Goal: Information Seeking & Learning: Learn about a topic

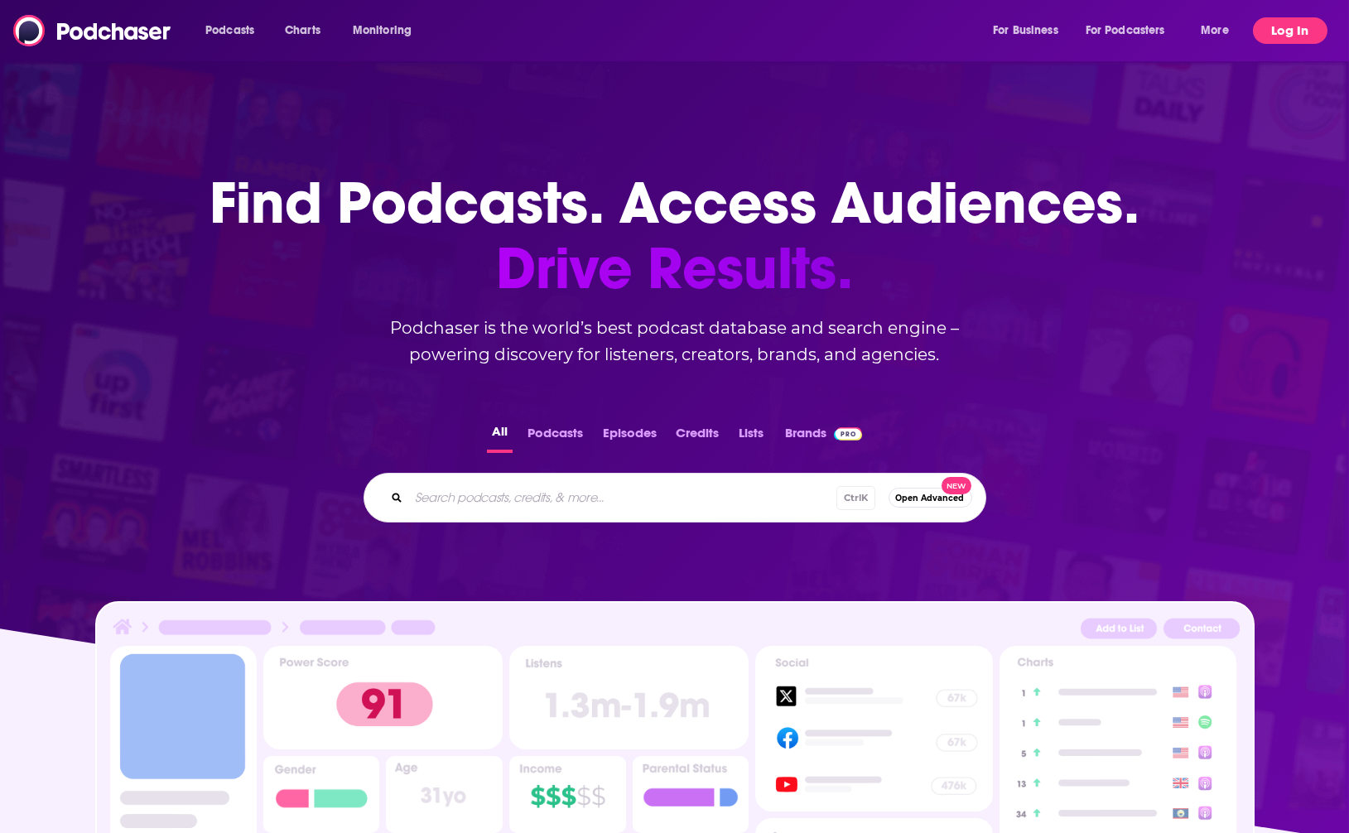
click at [1267, 31] on button "Log In" at bounding box center [1290, 30] width 75 height 27
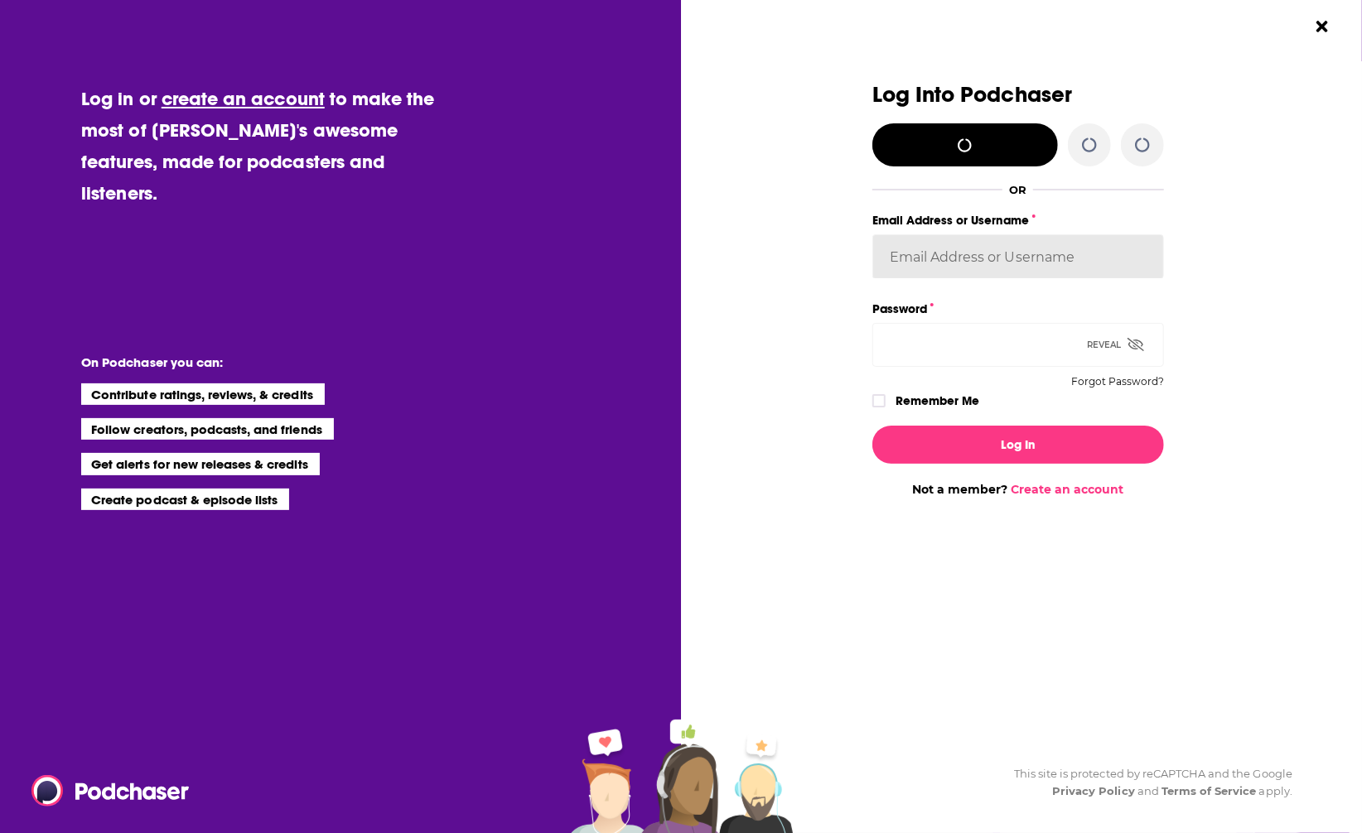
type input "[EMAIL_ADDRESS][DOMAIN_NAME]"
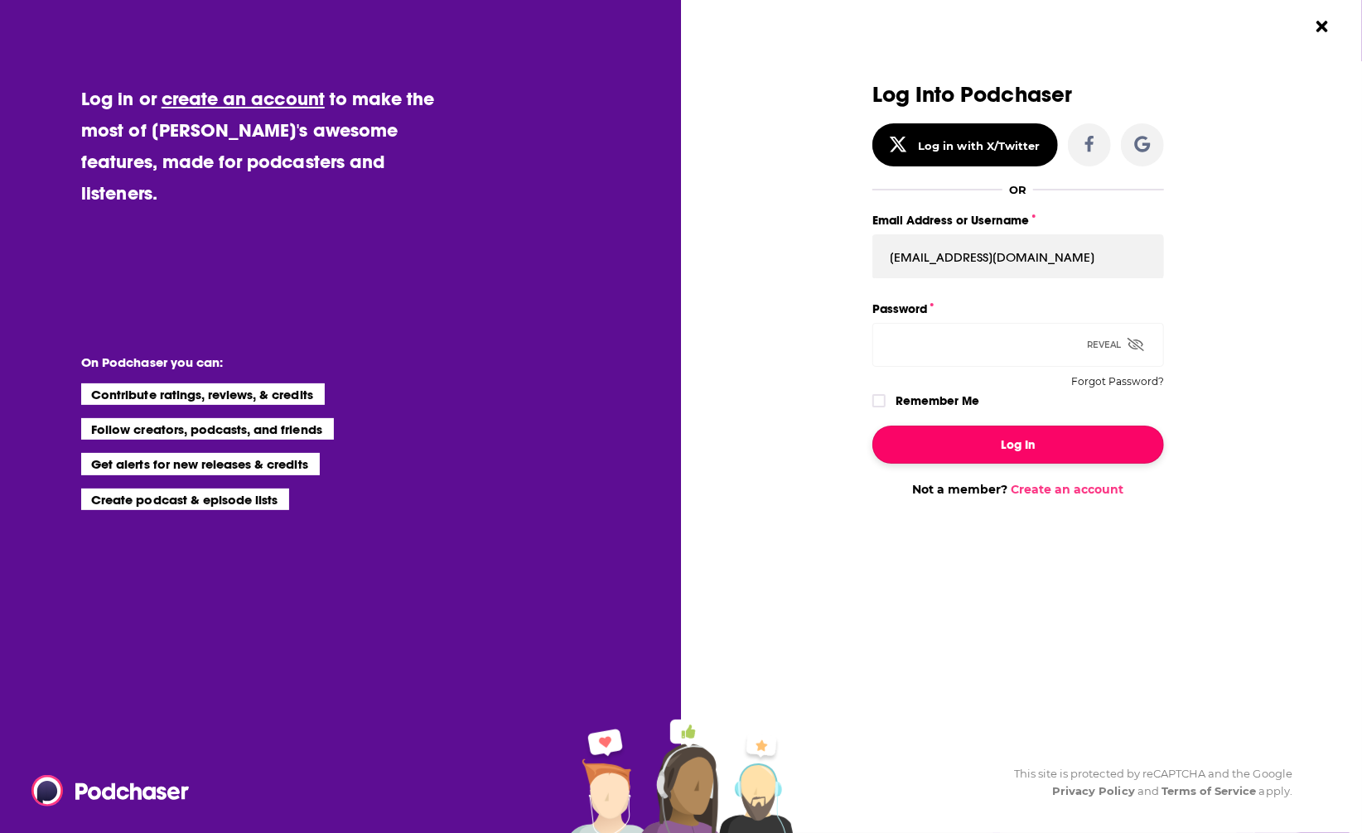
click at [989, 452] on button "Log In" at bounding box center [1018, 445] width 292 height 38
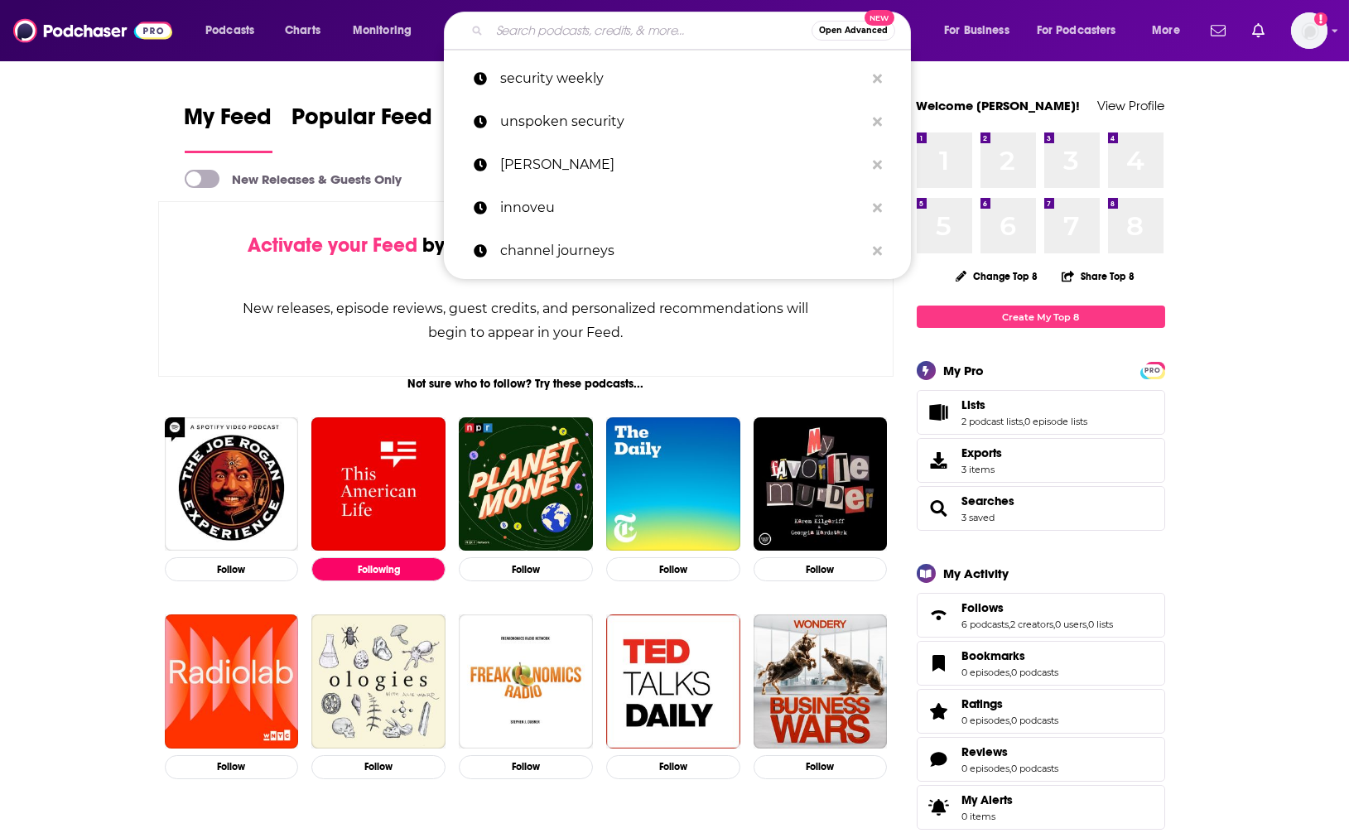
click at [610, 31] on input "Search podcasts, credits, & more..." at bounding box center [650, 30] width 322 height 27
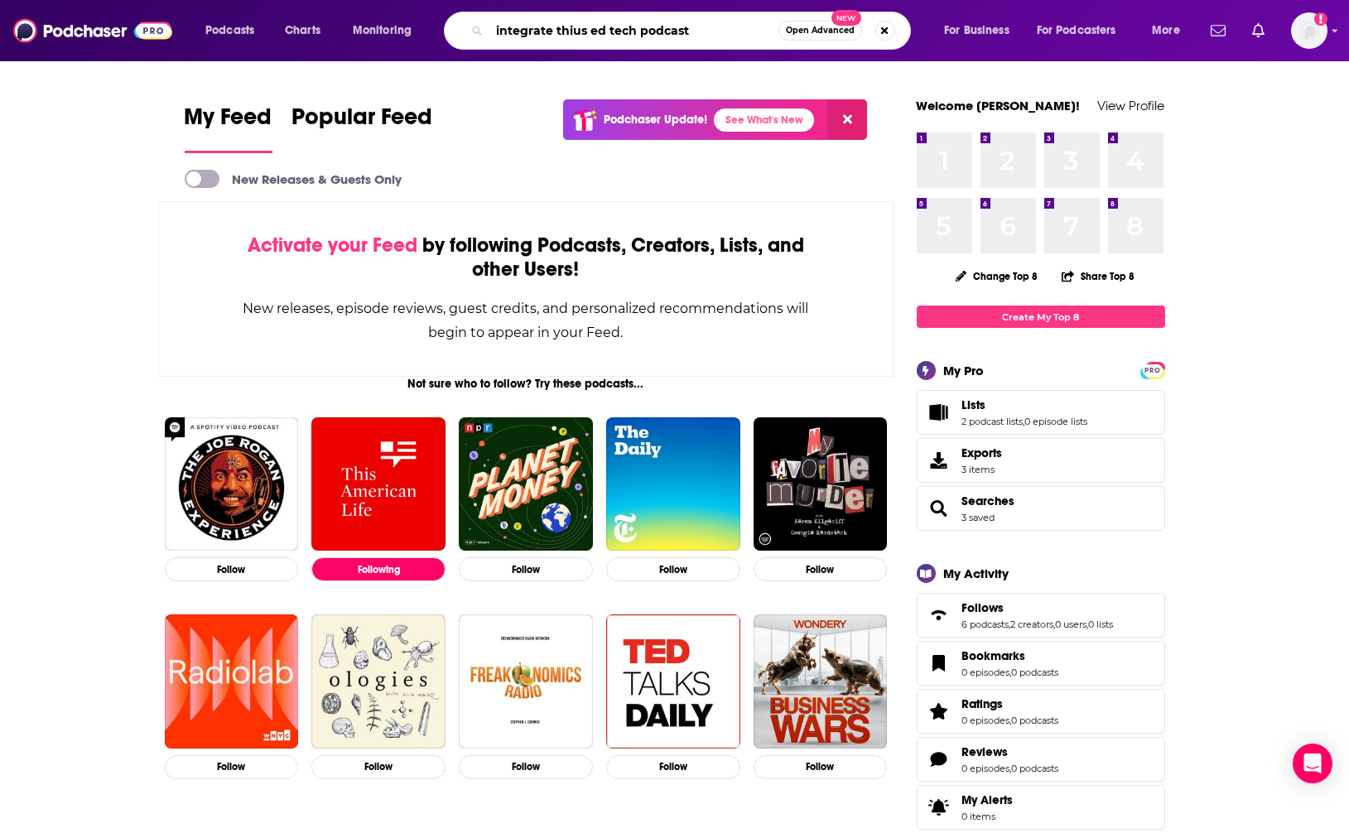
click at [610, 31] on input "integrate thius ed tech podcast" at bounding box center [633, 30] width 289 height 27
type input "integrate this edtech podcast"
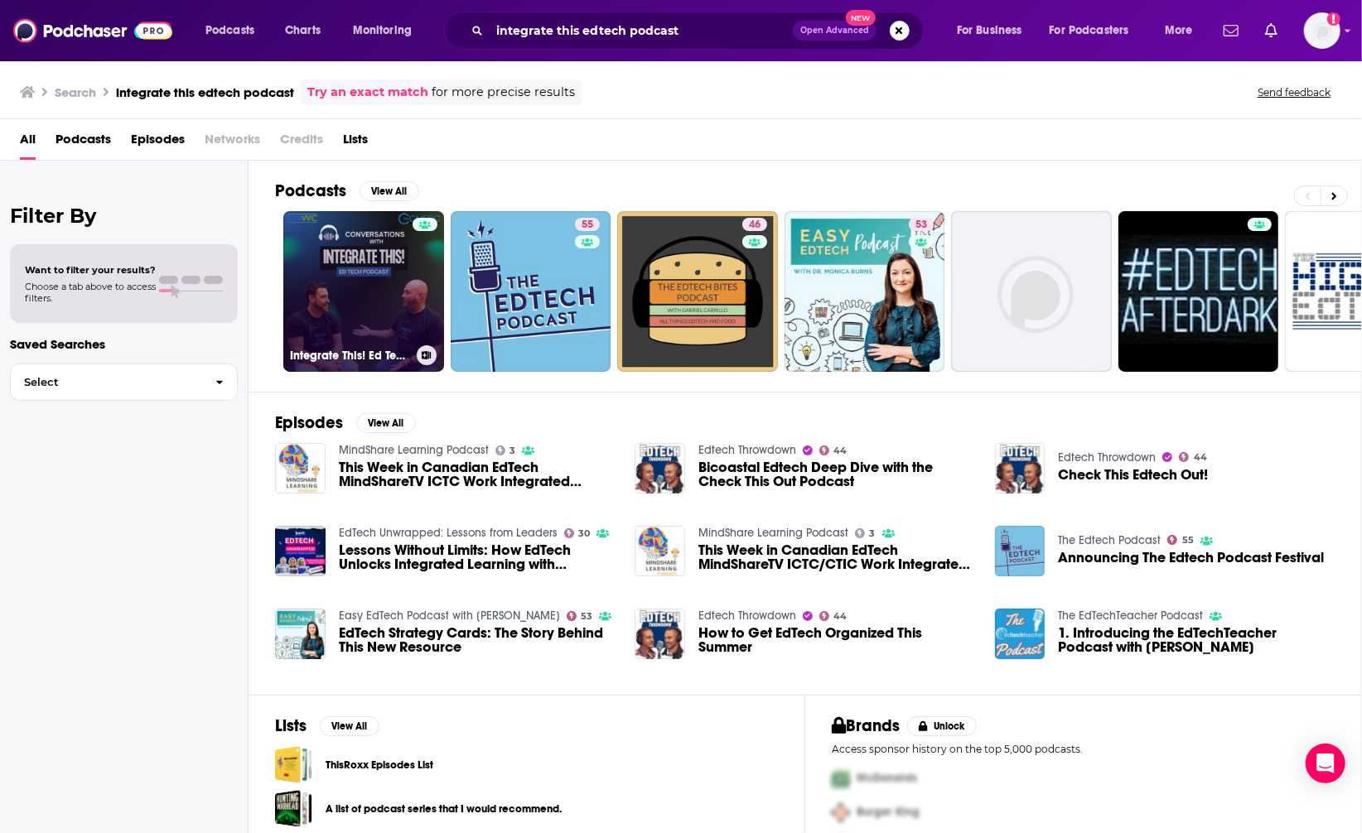
click at [393, 290] on link "Integrate This! Ed Tech Podcast" at bounding box center [363, 291] width 161 height 161
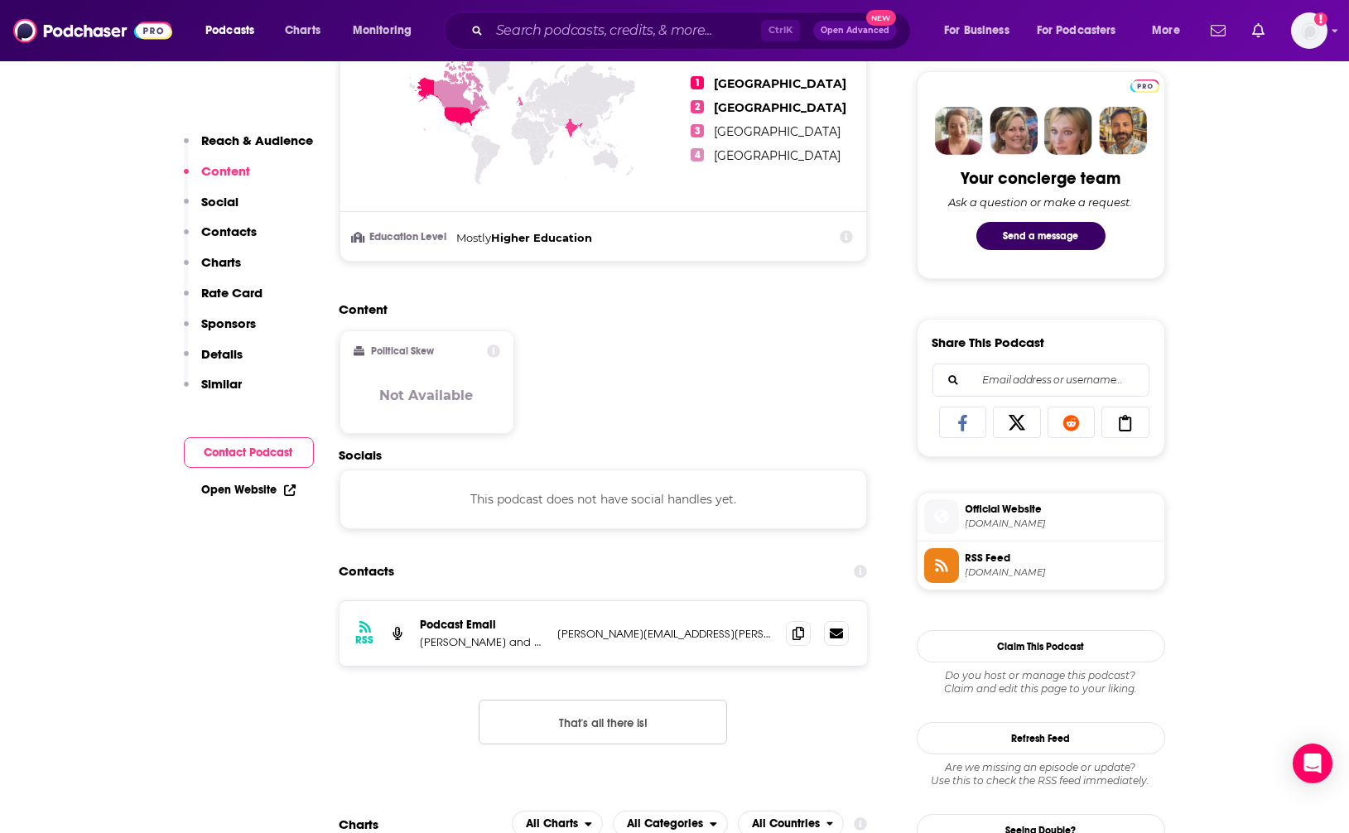
scroll to position [745, 0]
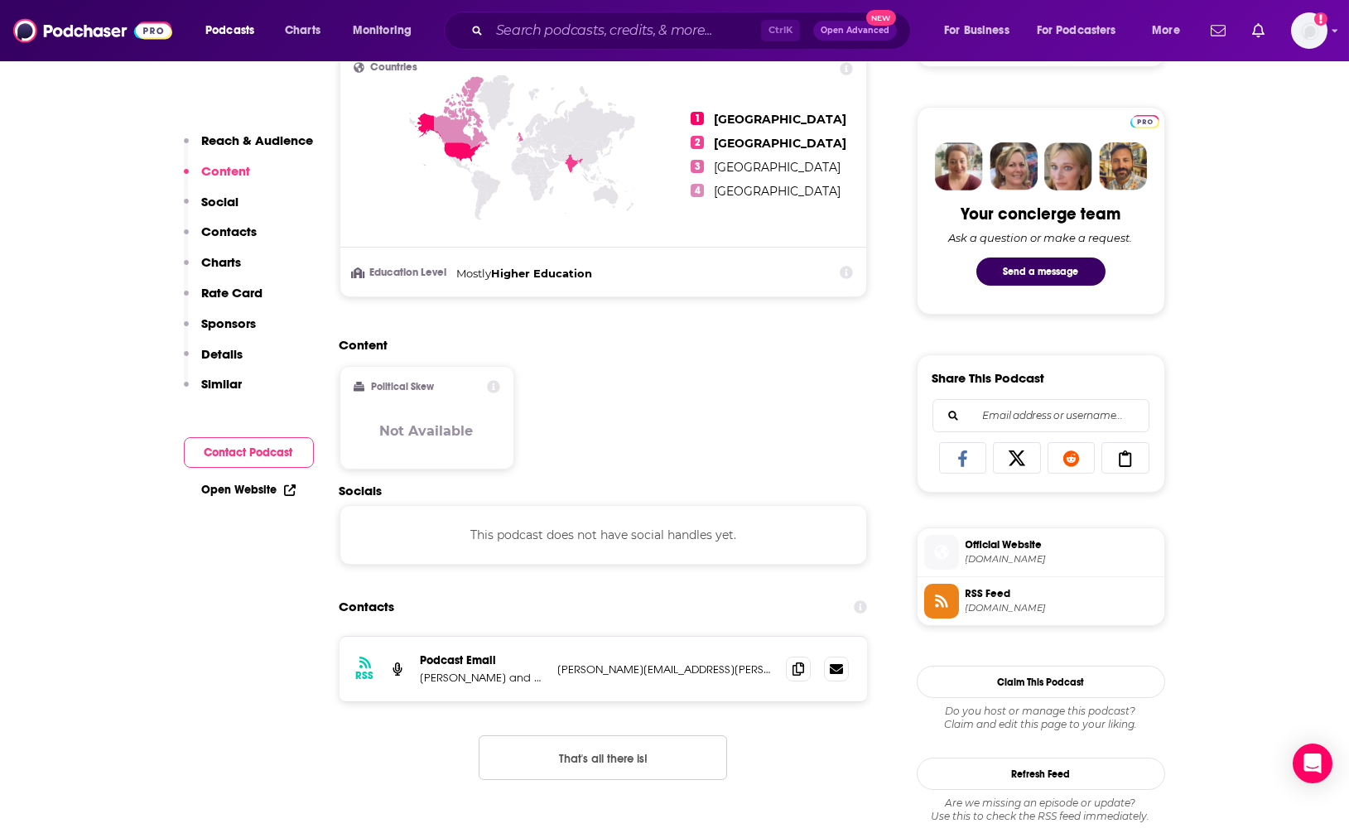
click at [228, 354] on p "Details" at bounding box center [222, 354] width 41 height 16
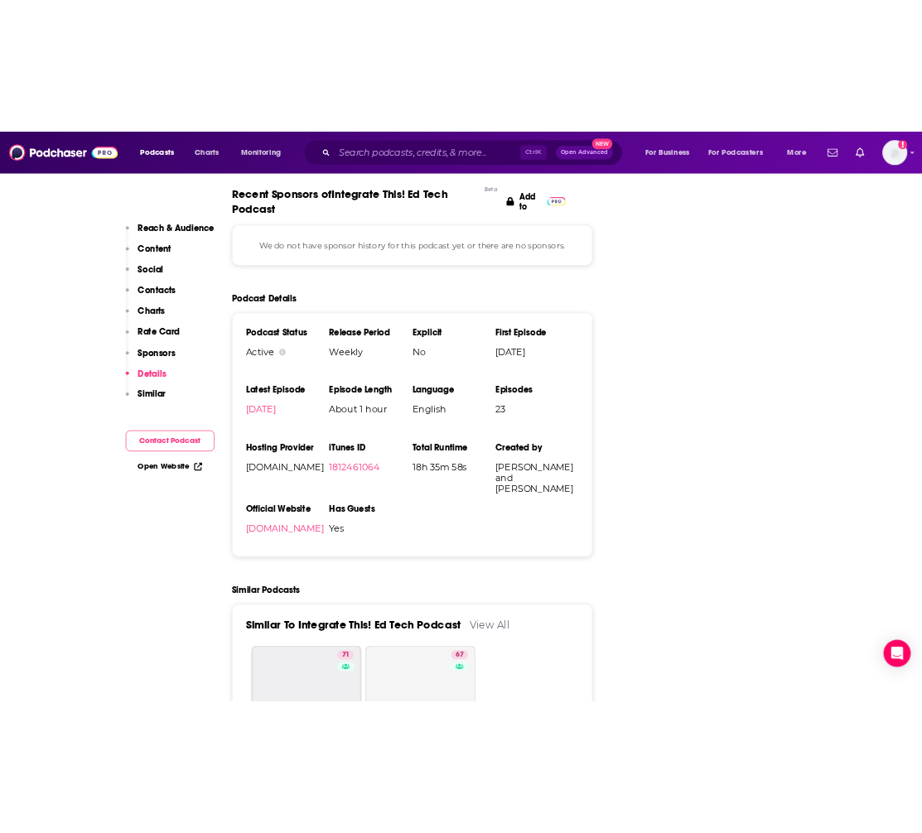
scroll to position [1892, 0]
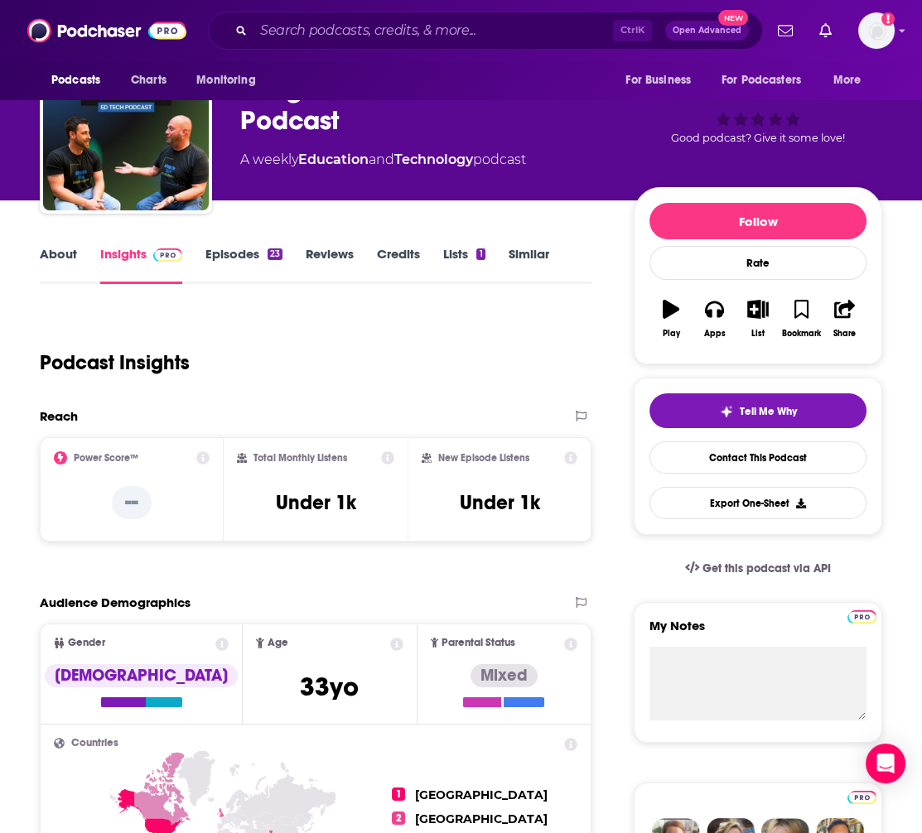
scroll to position [0, 0]
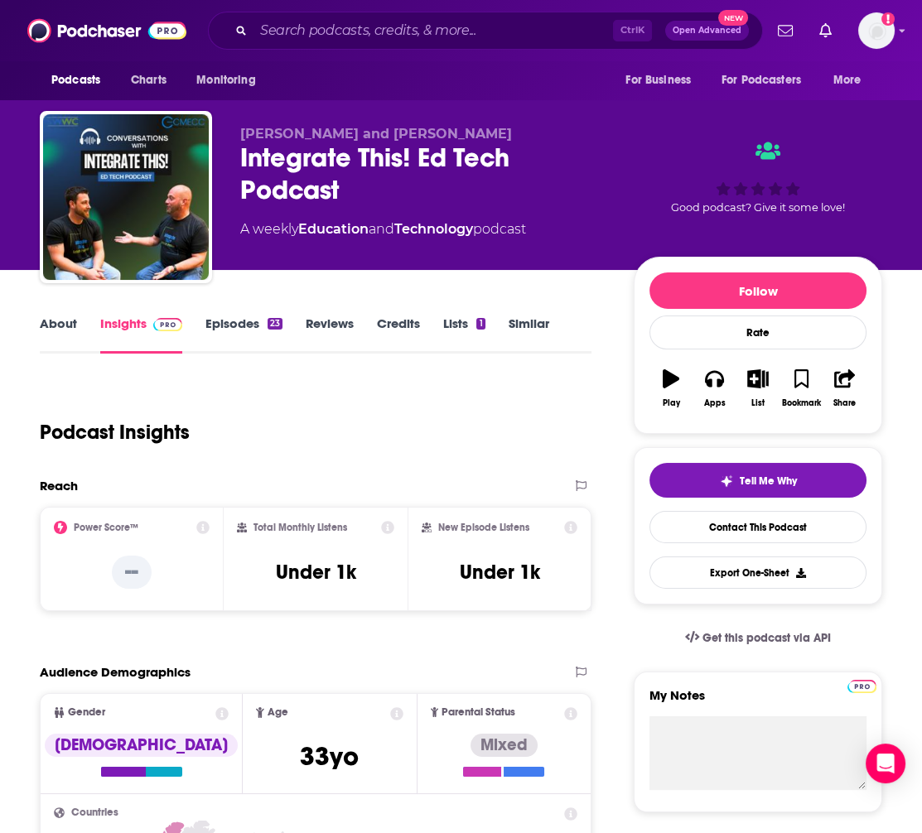
click at [69, 321] on link "About" at bounding box center [58, 335] width 37 height 38
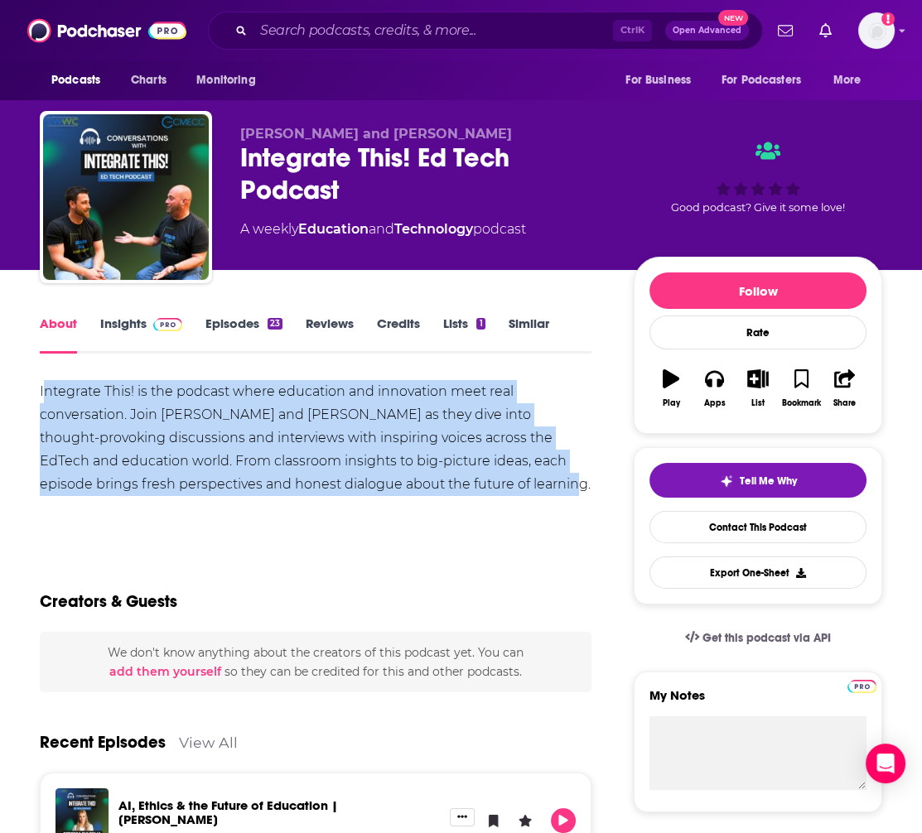
drag, startPoint x: 46, startPoint y: 388, endPoint x: 509, endPoint y: 479, distance: 471.8
click at [509, 479] on div "Integrate This! is the podcast where education and innovation meet real convers…" at bounding box center [316, 438] width 552 height 116
copy div "ntegrate This! is the podcast where education and innovation meet real conversa…"
